Goal: Task Accomplishment & Management: Complete application form

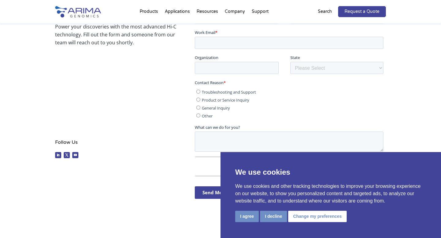
scroll to position [156, 0]
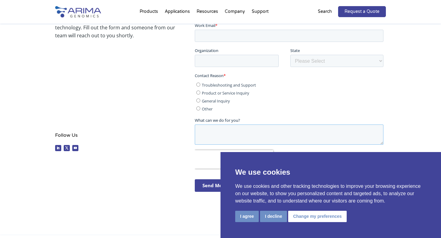
click at [247, 136] on textarea "What can we do for you?" at bounding box center [288, 135] width 188 height 20
paste textarea "Would you guys be able to help me out with a quote for a 8rxn Arima high covera…"
type textarea "Would you guys be able to help me out with a quote for a 8rxn Arima high covera…"
click at [198, 94] on input "Product or Service Inquiry" at bounding box center [198, 93] width 4 height 4
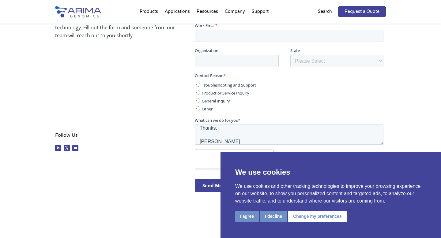
radio input "true"
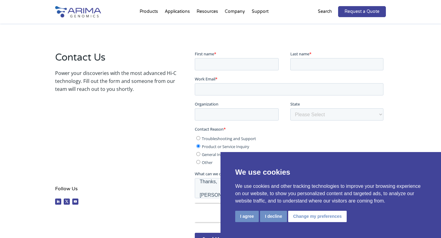
scroll to position [102, 0]
click at [229, 65] on input "First name *" at bounding box center [236, 64] width 84 height 12
type input "[PERSON_NAME]"
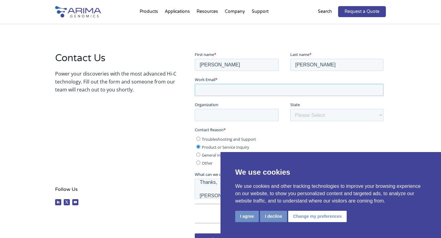
type input "[EMAIL_ADDRESS][DOMAIN_NAME]"
type input "[US_STATE] A&M University"
select select "[US_STATE]"
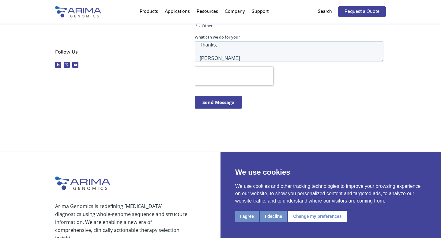
scroll to position [241, 0]
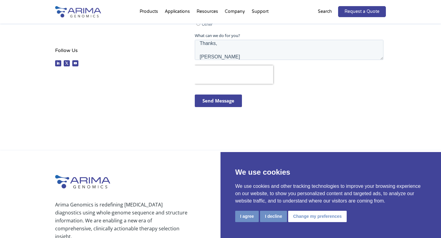
click at [211, 102] on input "Send Message" at bounding box center [217, 101] width 47 height 13
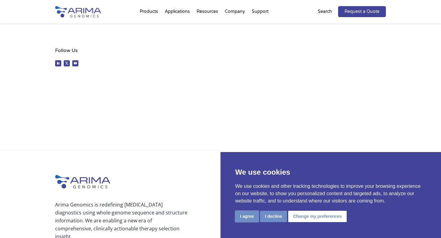
click at [246, 215] on button "I agree" at bounding box center [247, 216] width 24 height 11
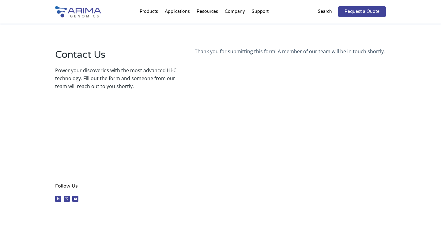
scroll to position [0, 0]
